Goal: Information Seeking & Learning: Find specific fact

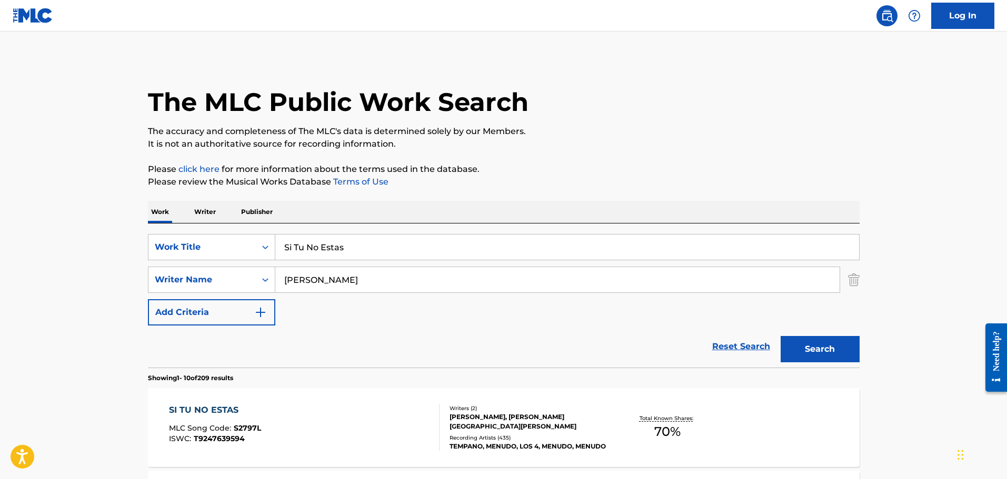
drag, startPoint x: 370, startPoint y: 245, endPoint x: 51, endPoint y: 252, distance: 319.0
type input "behold"
click at [780, 336] on button "Search" at bounding box center [819, 349] width 79 height 26
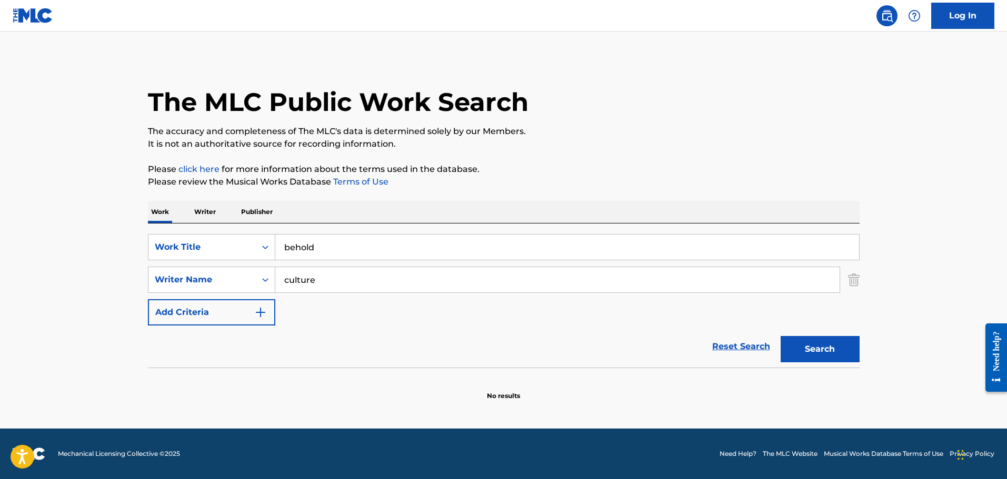
drag, startPoint x: 336, startPoint y: 278, endPoint x: 53, endPoint y: 272, distance: 283.2
click at [70, 275] on main "The MLC Public Work Search The accuracy and completeness of The MLC's data is d…" at bounding box center [503, 230] width 1007 height 397
click at [780, 336] on button "Search" at bounding box center [819, 349] width 79 height 26
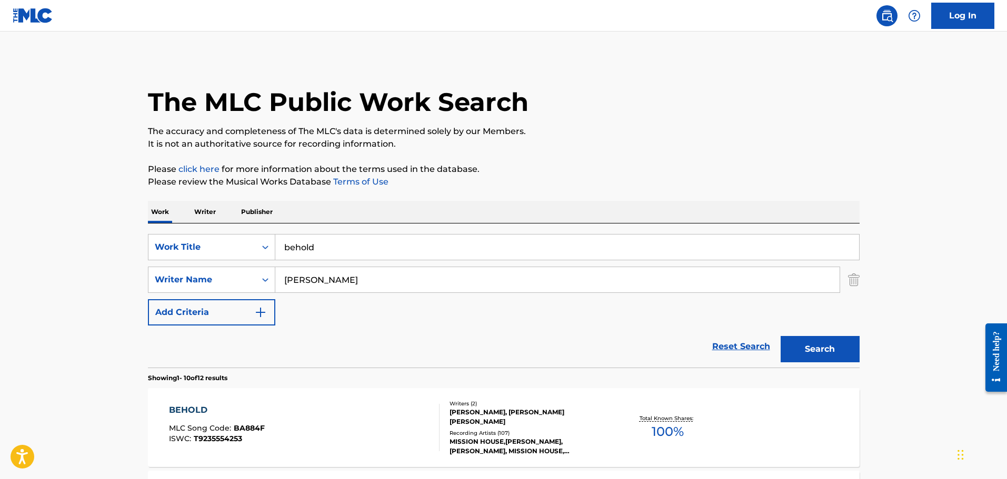
drag, startPoint x: 340, startPoint y: 274, endPoint x: 117, endPoint y: 302, distance: 224.8
click at [180, 295] on div "SearchWithCriteria9b02253e-e829-44cd-a535-ad2acdc5c05e Work Title behold Search…" at bounding box center [503, 280] width 711 height 92
type input "hill"
click at [780, 336] on button "Search" at bounding box center [819, 349] width 79 height 26
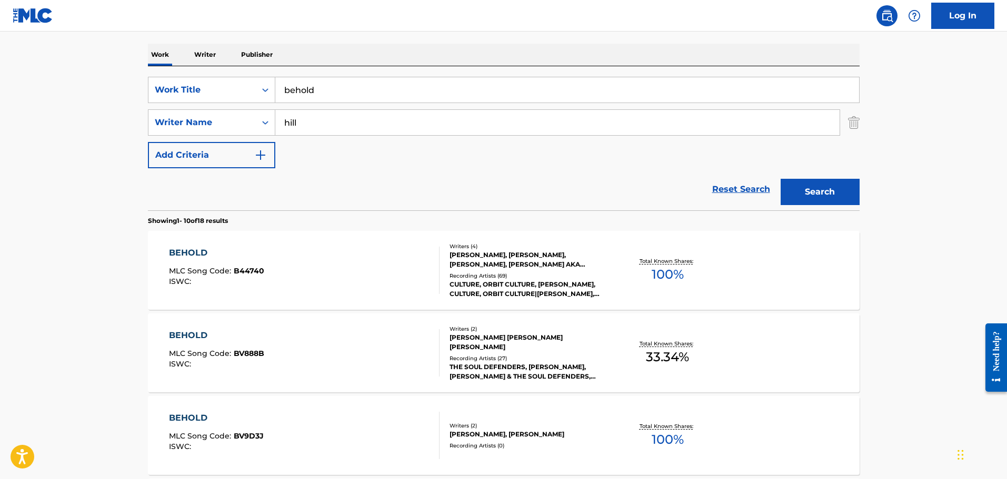
scroll to position [158, 0]
click at [499, 264] on div "[PERSON_NAME], [PERSON_NAME], [PERSON_NAME], [PERSON_NAME] AKA [PERSON_NAME]" at bounding box center [528, 259] width 159 height 19
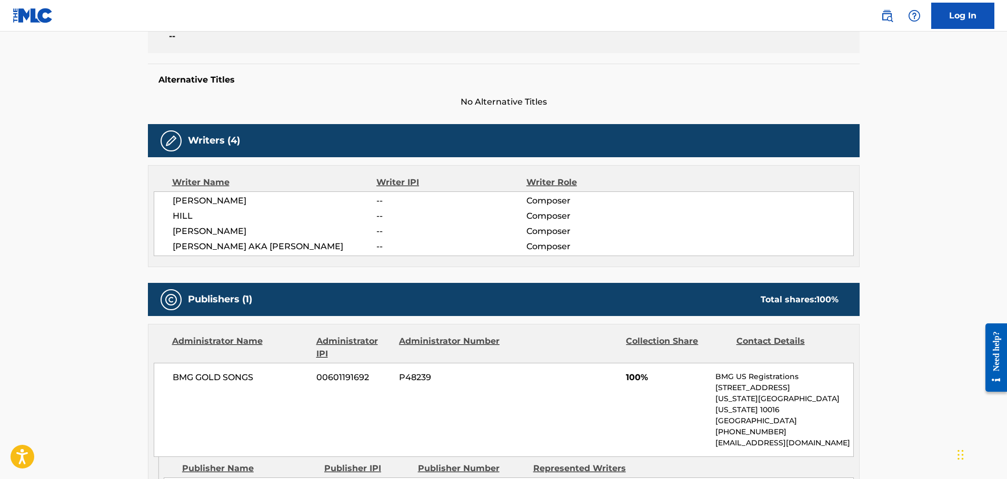
scroll to position [421, 0]
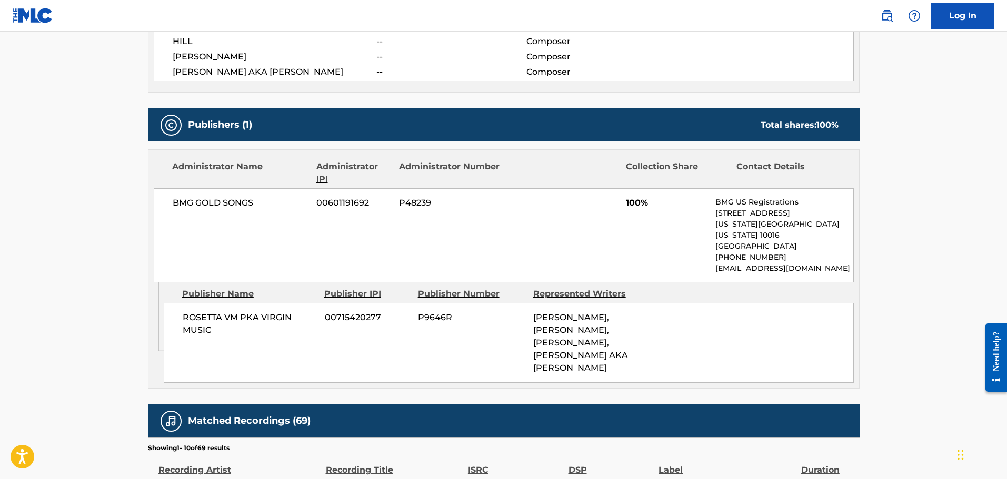
click at [362, 264] on div "BMG GOLD SONGS 00601191692 P48239 100% BMG US Registrations [STREET_ADDRESS][US…" at bounding box center [504, 235] width 700 height 94
drag, startPoint x: 358, startPoint y: 264, endPoint x: 345, endPoint y: 228, distance: 38.1
click at [310, 258] on div "BMG GOLD SONGS 00601191692 P48239 100% BMG US Registrations [STREET_ADDRESS][US…" at bounding box center [504, 235] width 700 height 94
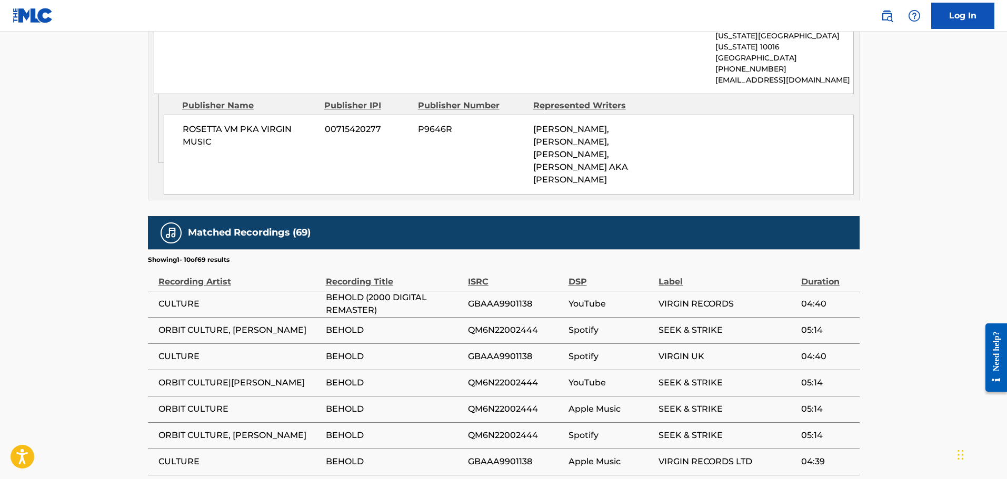
scroll to position [385, 0]
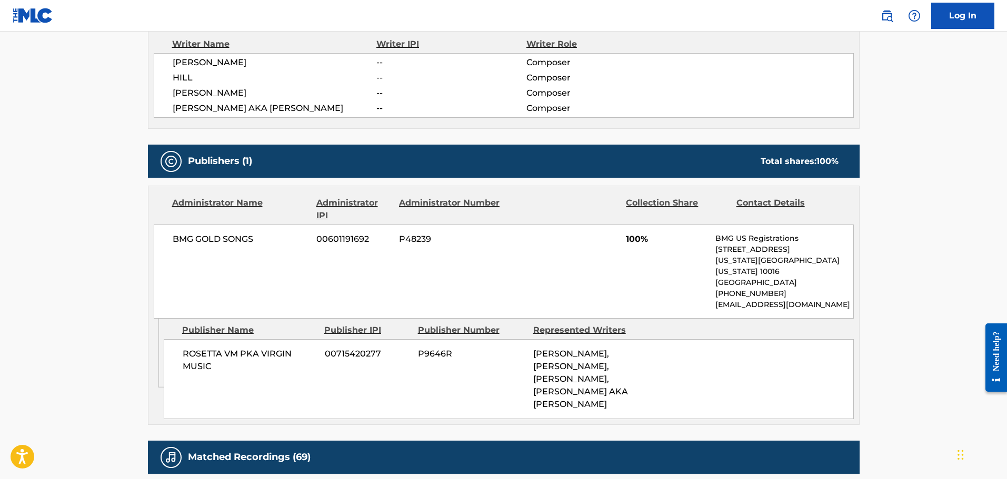
click at [358, 132] on div "Work Detail Member Work Identifier -- MLC Song Code B44740 ISWC -- Duration --:…" at bounding box center [503, 310] width 711 height 1014
drag, startPoint x: 358, startPoint y: 132, endPoint x: 325, endPoint y: 133, distance: 32.6
click at [325, 133] on div "Work Detail Member Work Identifier -- MLC Song Code B44740 ISWC -- Duration --:…" at bounding box center [503, 310] width 711 height 1014
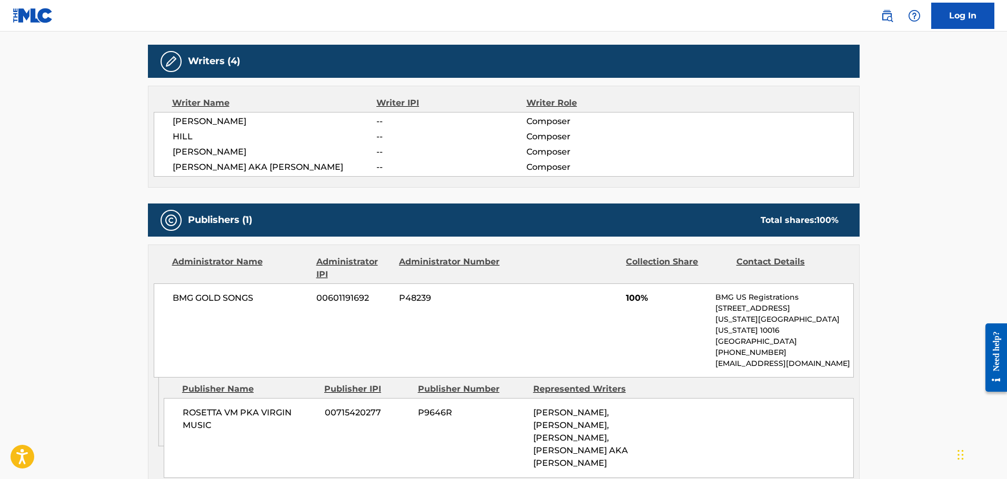
scroll to position [0, 0]
